Goal: Transaction & Acquisition: Purchase product/service

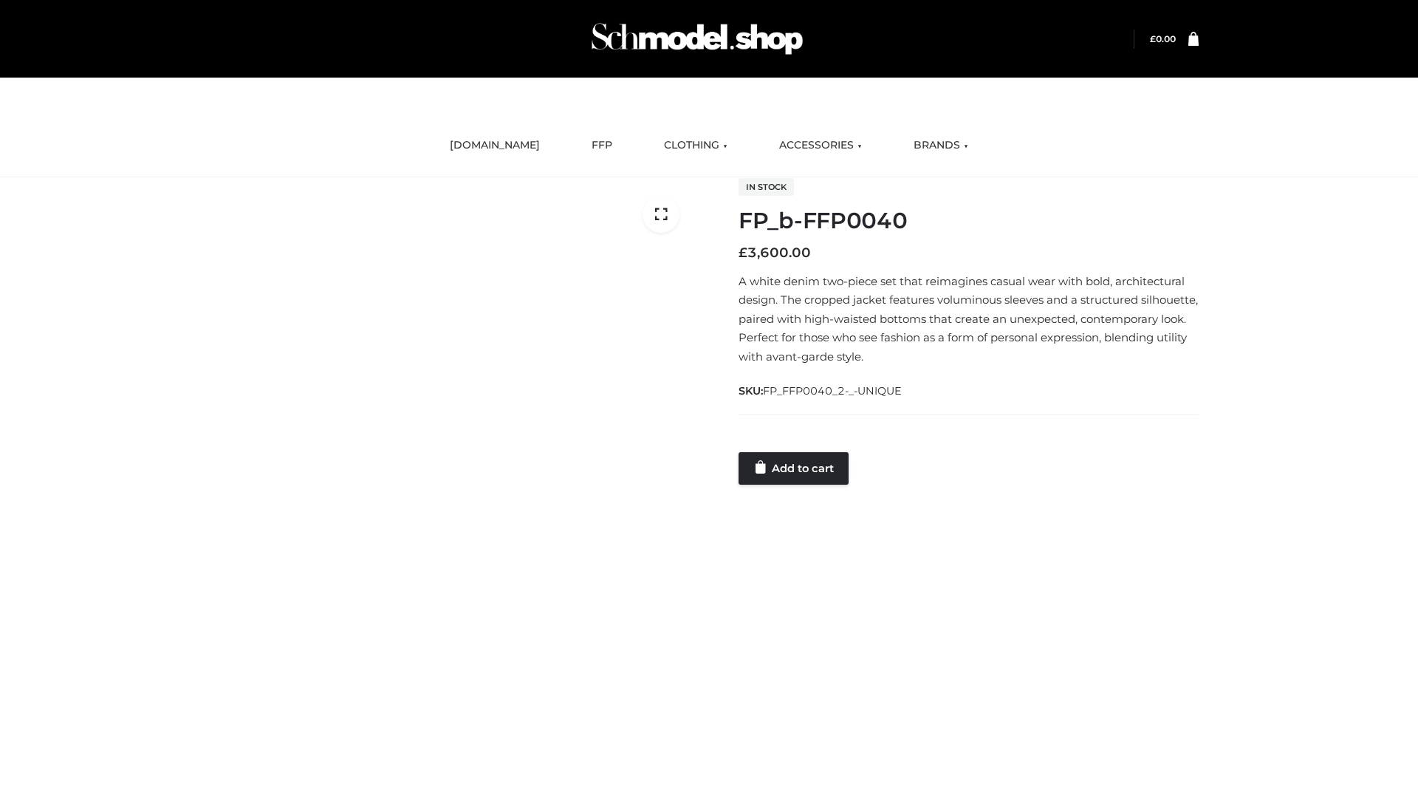
click at [795, 468] on link "Add to cart" at bounding box center [794, 468] width 110 height 33
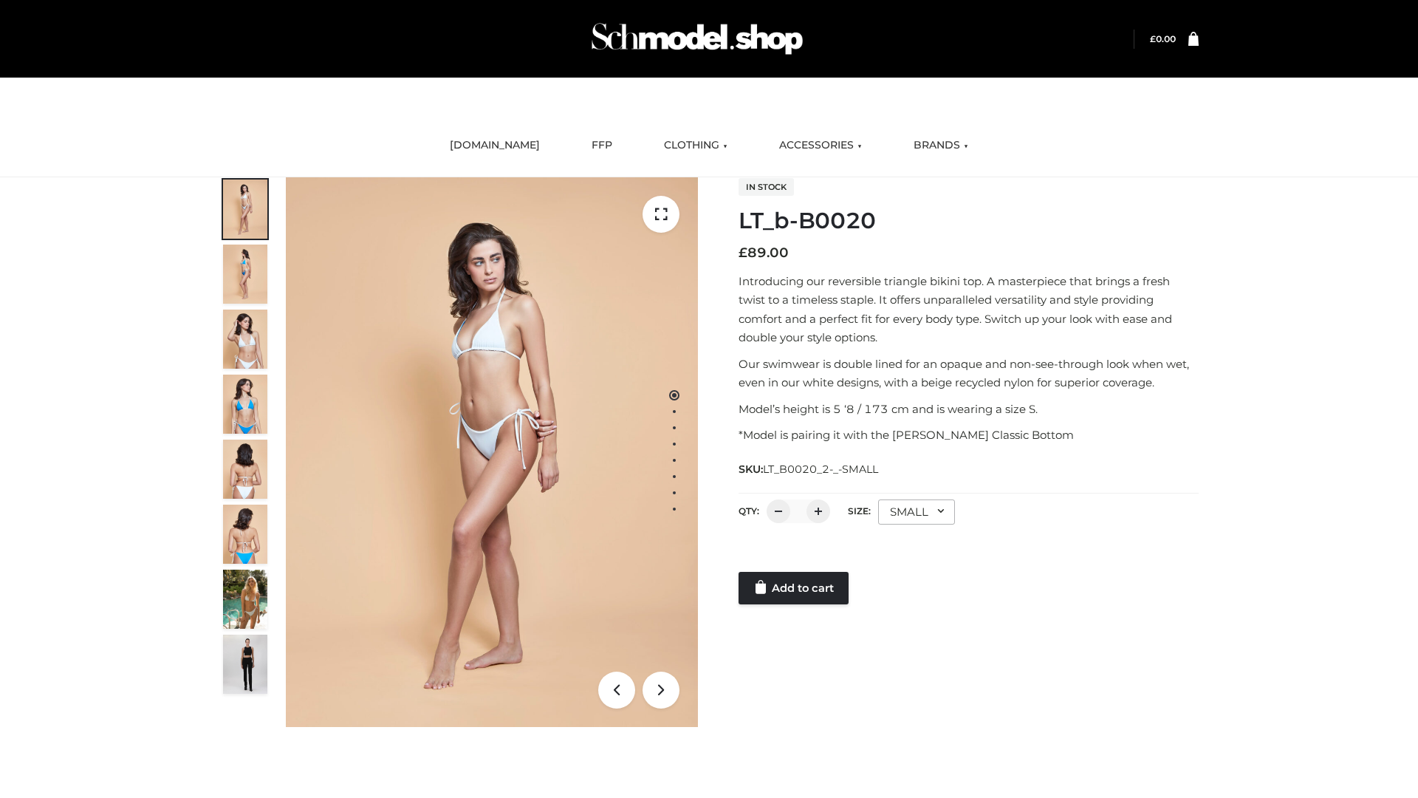
click at [795, 588] on link "Add to cart" at bounding box center [794, 588] width 110 height 33
